Goal: Transaction & Acquisition: Book appointment/travel/reservation

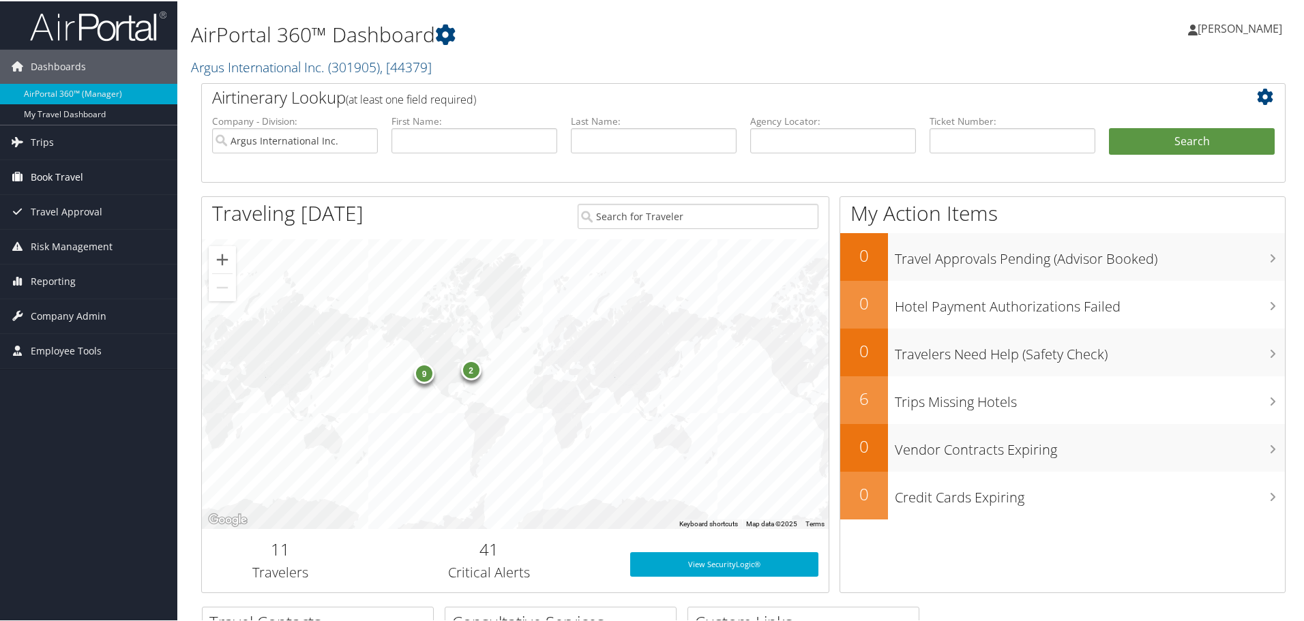
click at [51, 177] on span "Book Travel" at bounding box center [57, 176] width 53 height 34
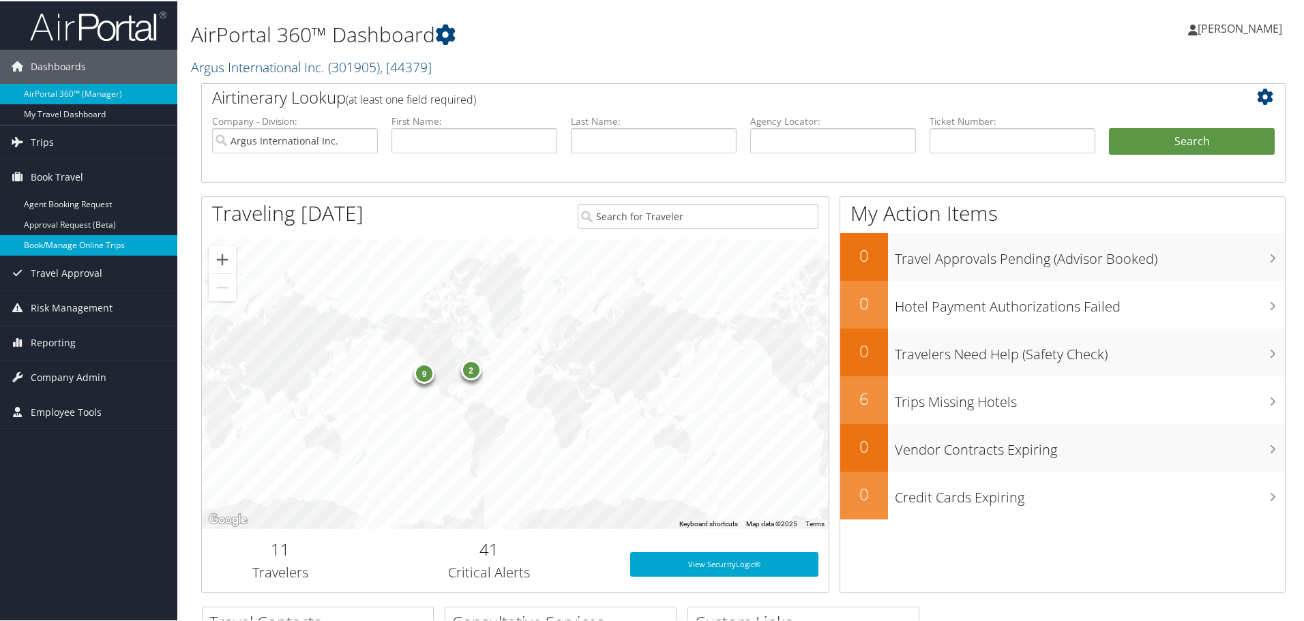
click at [32, 244] on link "Book/Manage Online Trips" at bounding box center [88, 244] width 177 height 20
